Goal: Navigation & Orientation: Find specific page/section

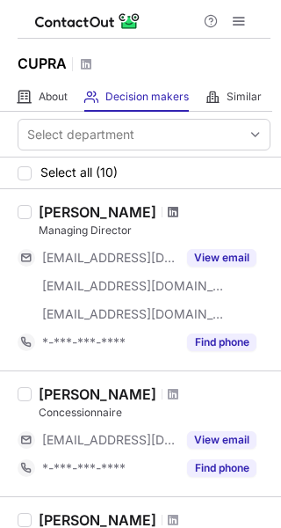
click at [168, 208] on span at bounding box center [173, 212] width 11 height 14
